Goal: Task Accomplishment & Management: Complete application form

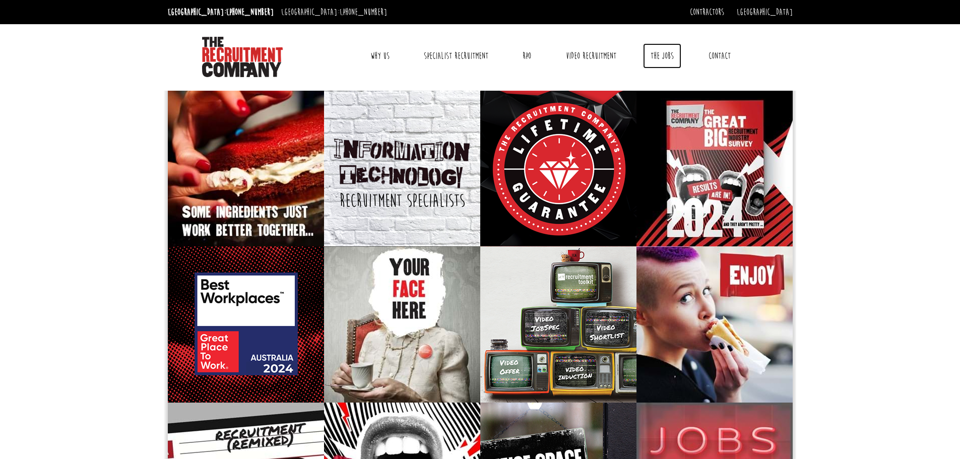
click at [664, 65] on link "The Jobs" at bounding box center [662, 55] width 38 height 25
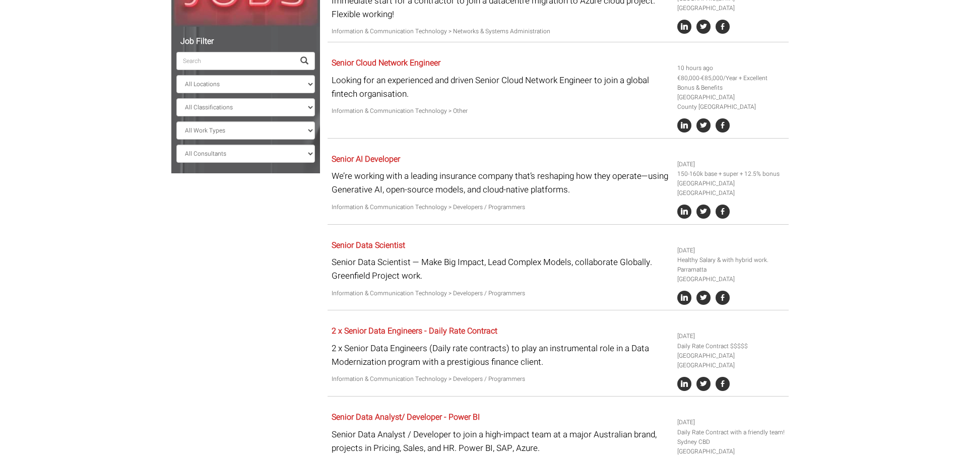
scroll to position [160, 0]
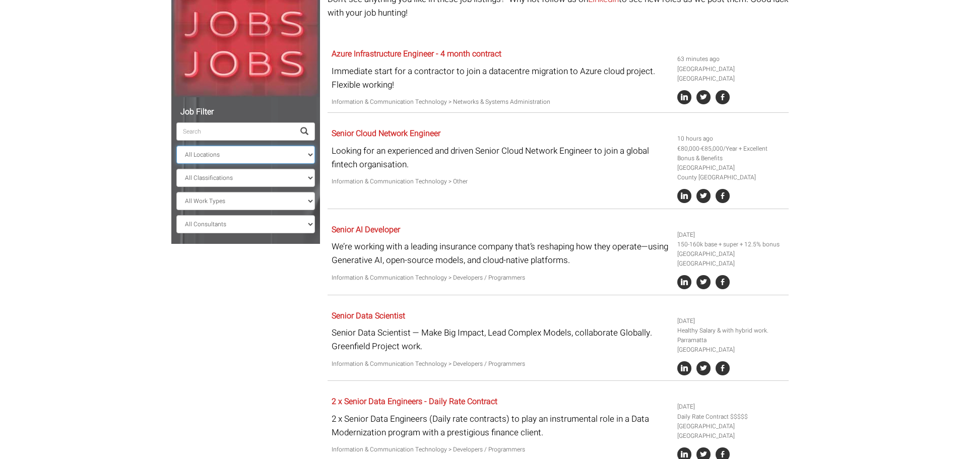
click at [199, 152] on select "All Locations [GEOGRAPHIC_DATA] [GEOGRAPHIC_DATA] [GEOGRAPHIC_DATA] [GEOGRAPHIC…" at bounding box center [245, 155] width 139 height 18
select select "[GEOGRAPHIC_DATA]"
click at [176, 146] on select "All Locations [GEOGRAPHIC_DATA] [GEOGRAPHIC_DATA] [GEOGRAPHIC_DATA] [GEOGRAPHIC…" at bounding box center [245, 155] width 139 height 18
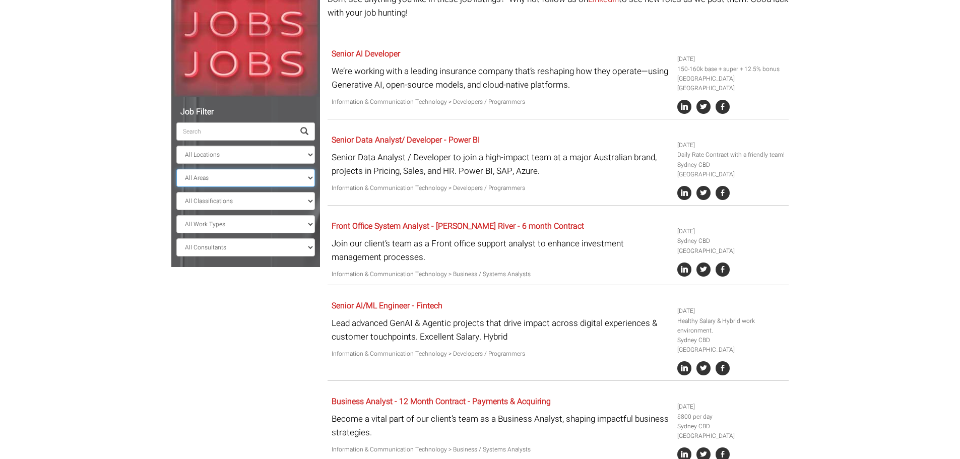
click at [234, 174] on select "All Areas [GEOGRAPHIC_DATA]" at bounding box center [245, 178] width 139 height 18
select select "[GEOGRAPHIC_DATA]"
click at [176, 169] on select "All Areas [GEOGRAPHIC_DATA]" at bounding box center [245, 178] width 139 height 18
click at [244, 203] on select "All Classifications Banking & Financial Services Information & Communication Te…" at bounding box center [245, 201] width 139 height 18
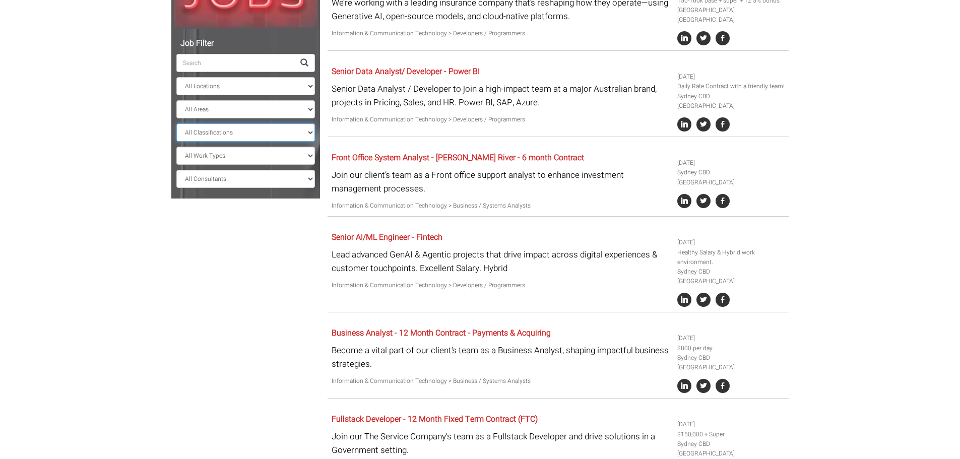
scroll to position [210, 0]
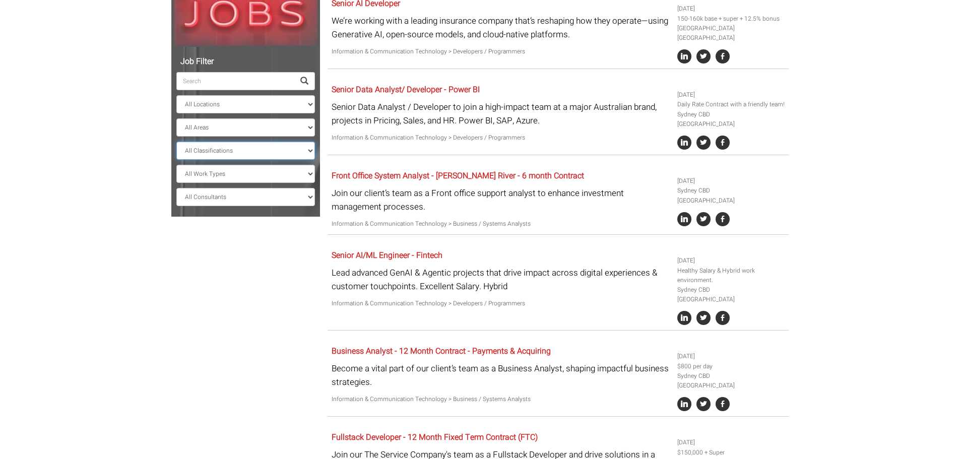
click at [223, 147] on select "All Classifications Banking & Financial Services Information & Communication Te…" at bounding box center [245, 151] width 139 height 18
select select "Administration & Office Support"
click at [176, 142] on select "All Classifications Banking & Financial Services Information & Communication Te…" at bounding box center [245, 151] width 139 height 18
select select "? string:[GEOGRAPHIC_DATA] ?"
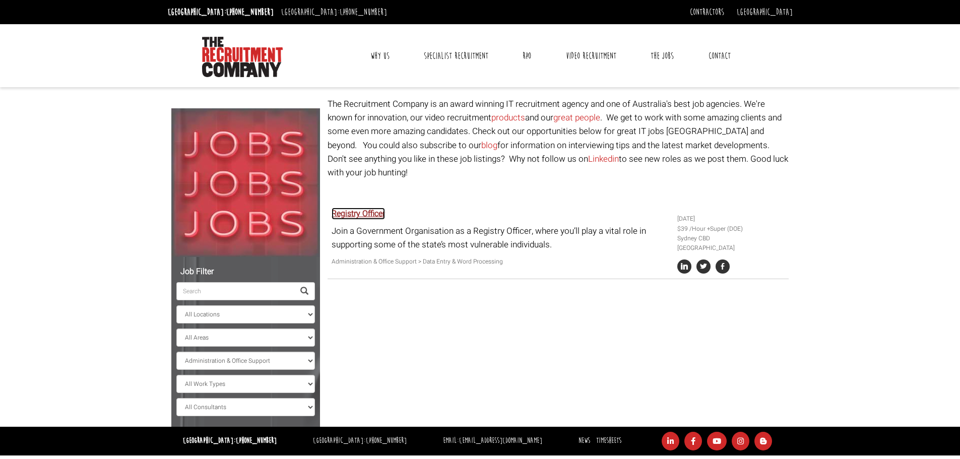
click at [383, 208] on link "Registry Officer" at bounding box center [357, 214] width 53 height 12
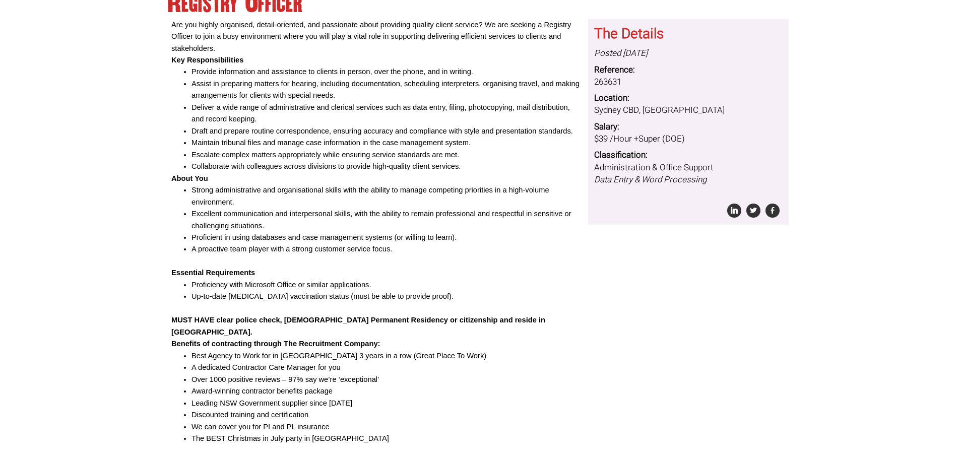
scroll to position [101, 0]
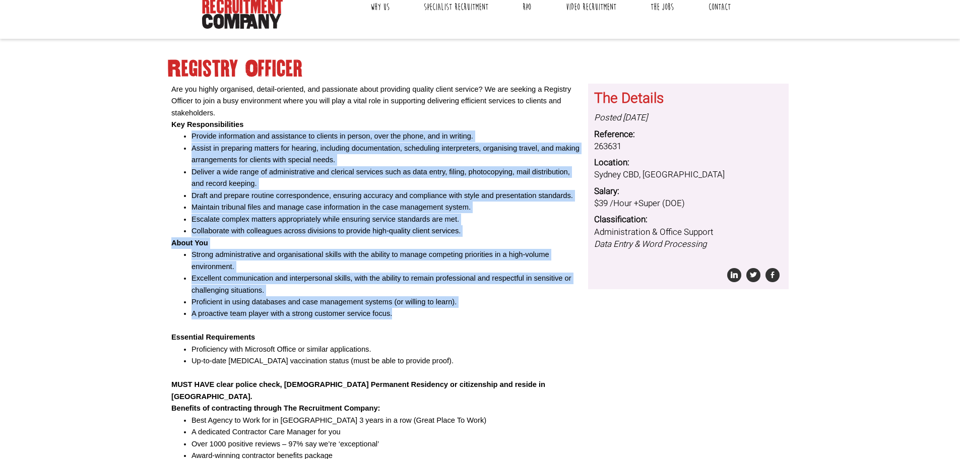
drag, startPoint x: 193, startPoint y: 131, endPoint x: 477, endPoint y: 313, distance: 337.3
click at [477, 313] on div "Are you highly organised, detail-oriented, and passionate about providing quali…" at bounding box center [375, 297] width 409 height 426
click at [477, 313] on li "A proactive team player with a strong customer service focus." at bounding box center [385, 314] width 389 height 12
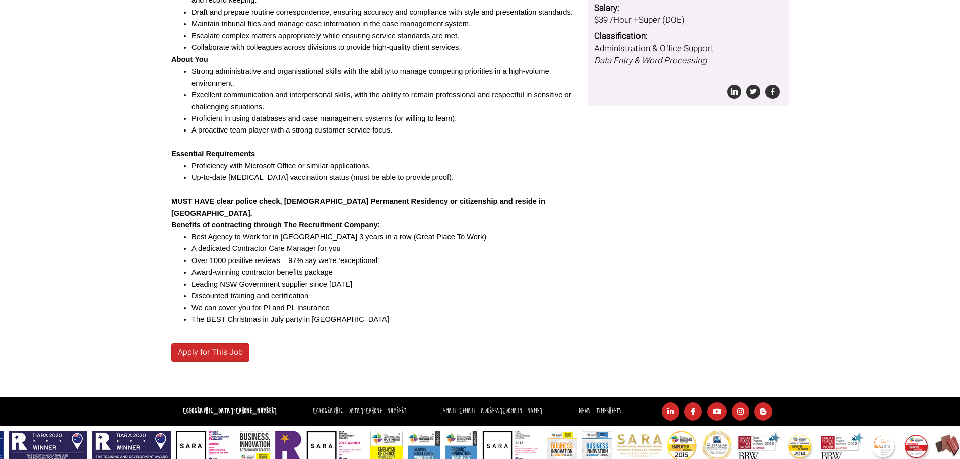
scroll to position [285, 0]
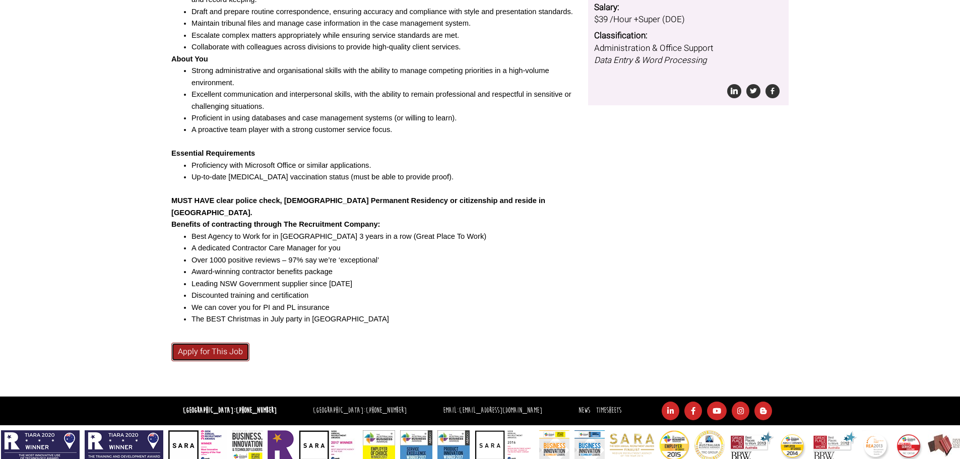
click at [225, 343] on link "Apply for This Job" at bounding box center [210, 352] width 78 height 19
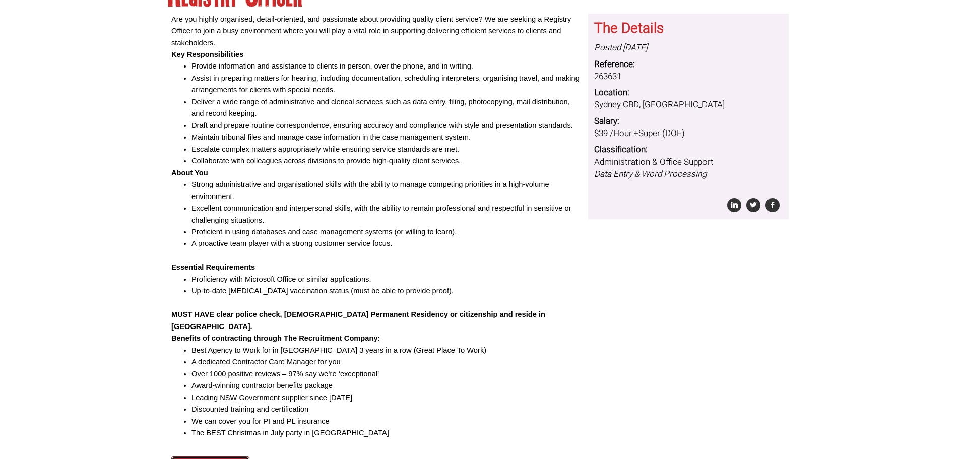
scroll to position [133, 0]
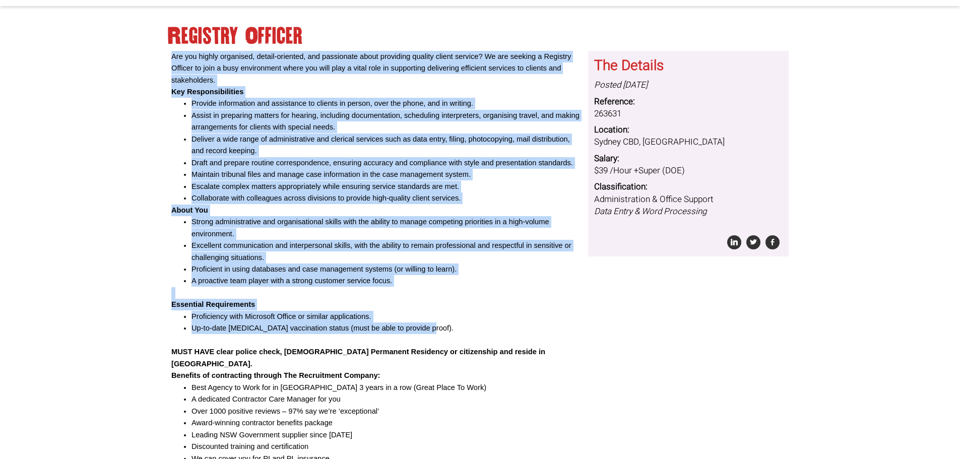
drag, startPoint x: 441, startPoint y: 334, endPoint x: 169, endPoint y: 51, distance: 392.2
click at [169, 51] on div "Are you highly organised, detail-oriented, and passionate about providing quali…" at bounding box center [376, 299] width 417 height 497
copy div "Are you highly organised, detail-oriented, and passionate about providing quali…"
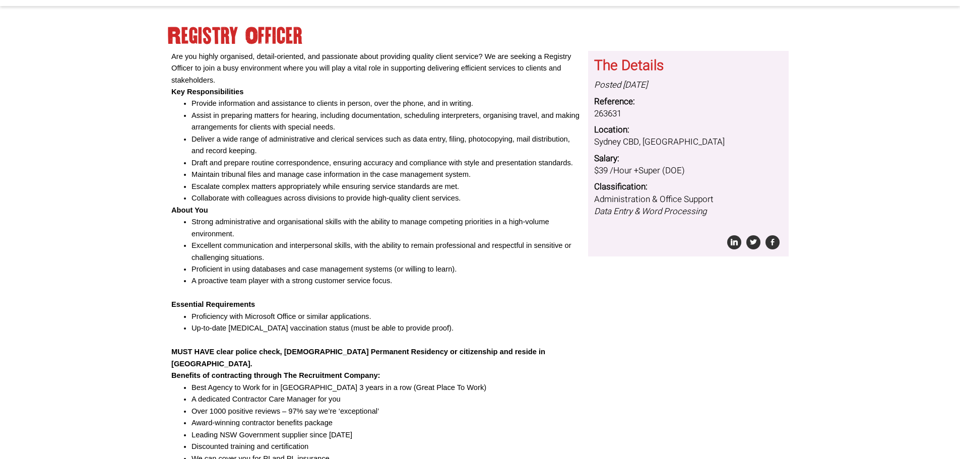
click at [427, 344] on p at bounding box center [375, 340] width 409 height 12
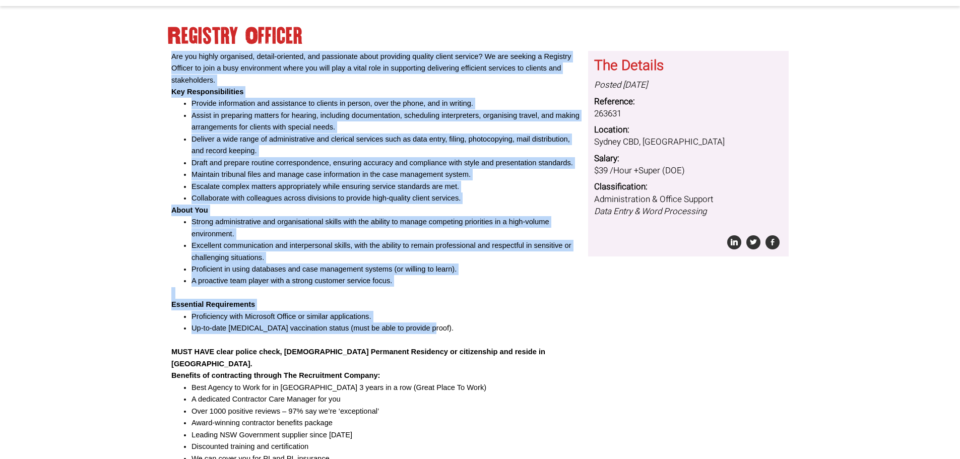
drag, startPoint x: 445, startPoint y: 330, endPoint x: 171, endPoint y: 57, distance: 387.2
click at [171, 57] on div "Are you highly organised, detail-oriented, and passionate about providing quali…" at bounding box center [375, 264] width 409 height 426
copy div "Are you highly organised, detail-oriented, and passionate about providing quali…"
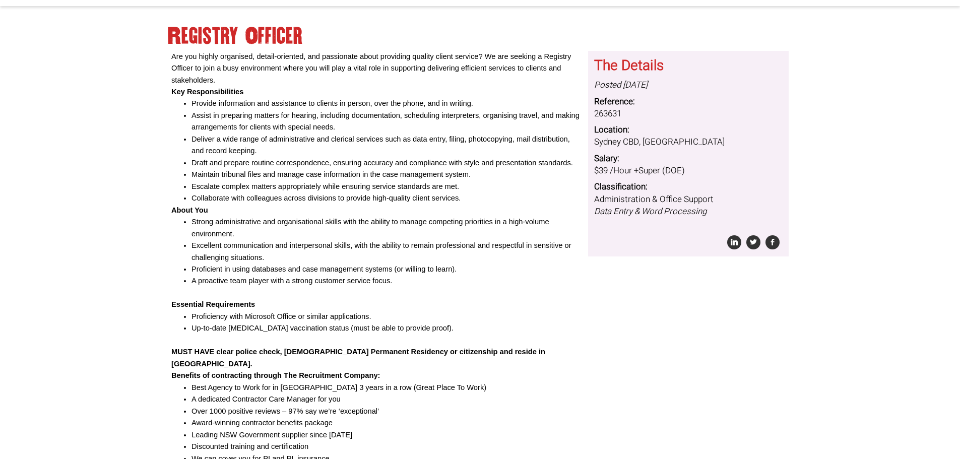
click at [114, 148] on body "Are you highly organised, detail-oriented, and passionate about providing quali…" at bounding box center [480, 239] width 960 height 745
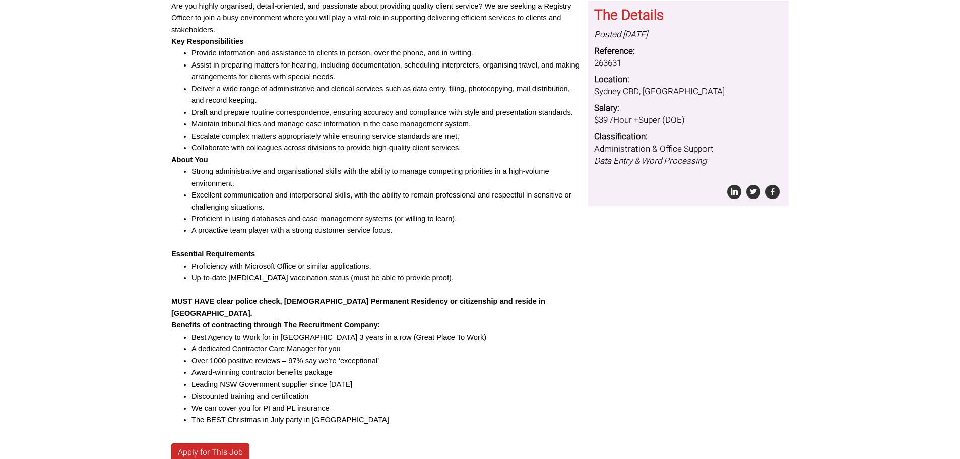
scroll to position [234, 0]
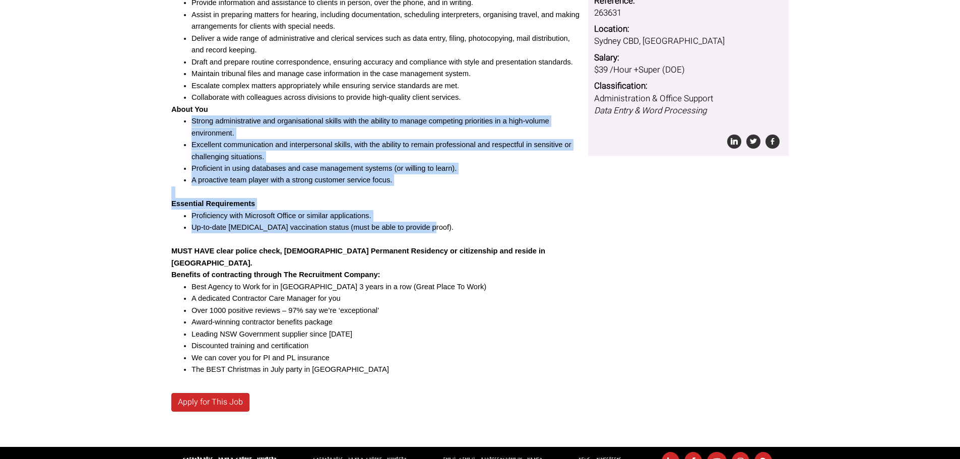
drag, startPoint x: 184, startPoint y: 119, endPoint x: 458, endPoint y: 233, distance: 296.3
click at [458, 233] on div "Are you highly organised, detail-oriented, and passionate about providing quali…" at bounding box center [375, 163] width 409 height 426
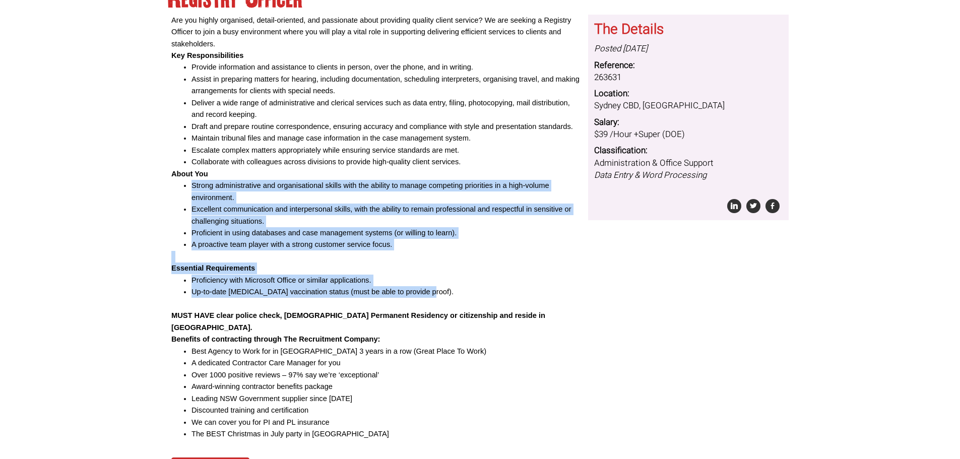
scroll to position [285, 0]
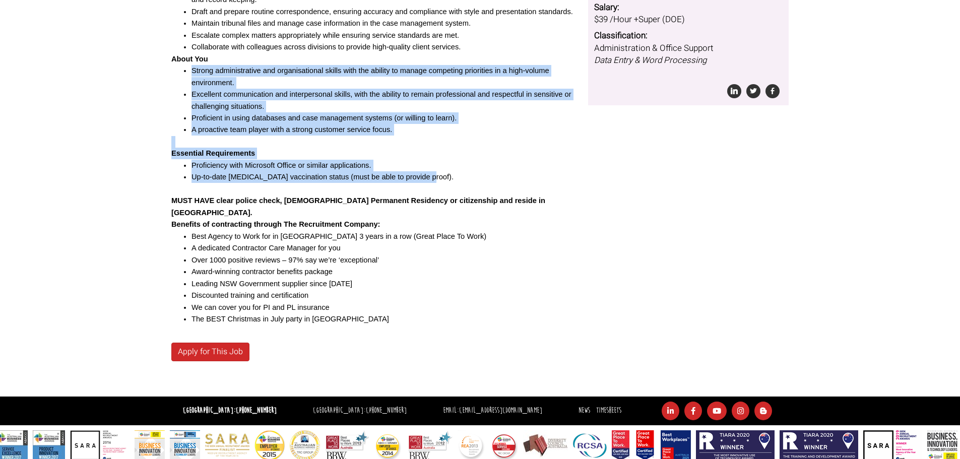
drag, startPoint x: 471, startPoint y: 169, endPoint x: 469, endPoint y: 159, distance: 9.7
click at [471, 168] on li "Proficiency with Microsoft Office or similar applications." at bounding box center [385, 166] width 389 height 12
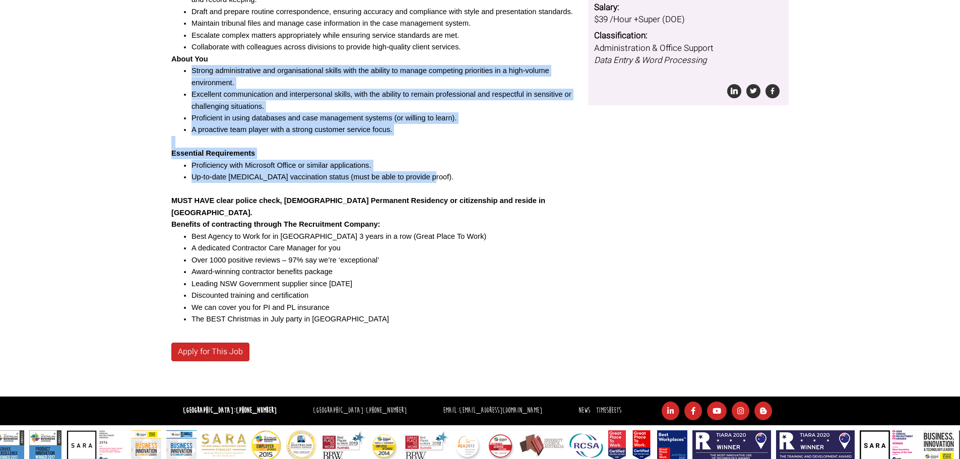
click at [461, 157] on p "Essential Requirements" at bounding box center [375, 154] width 409 height 12
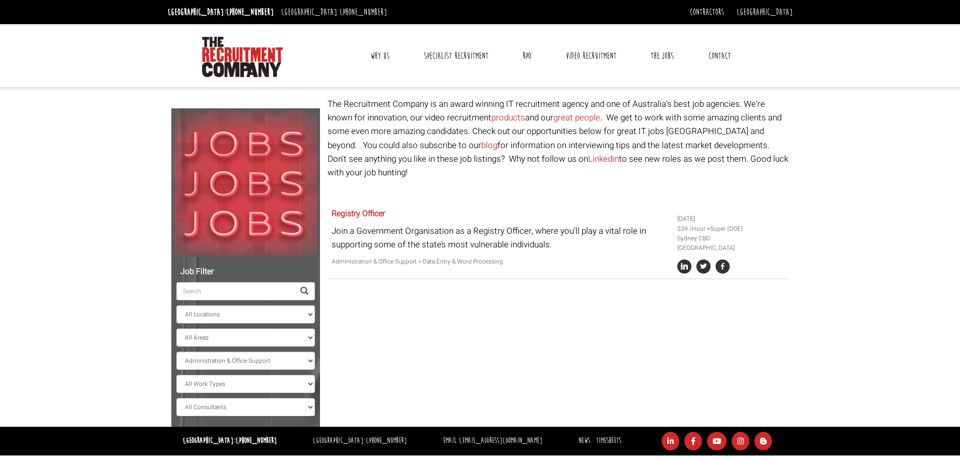
select select "[GEOGRAPHIC_DATA]"
select select "Administration & Office Support"
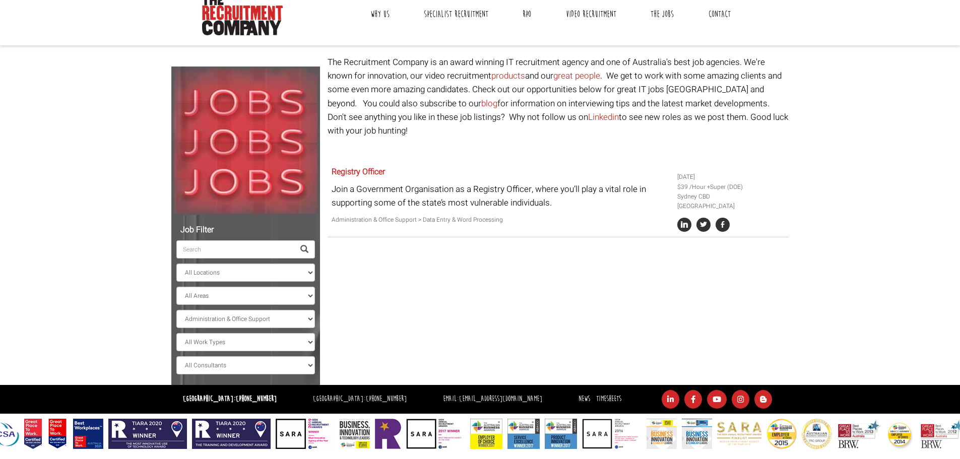
scroll to position [160, 0]
